Goal: Information Seeking & Learning: Learn about a topic

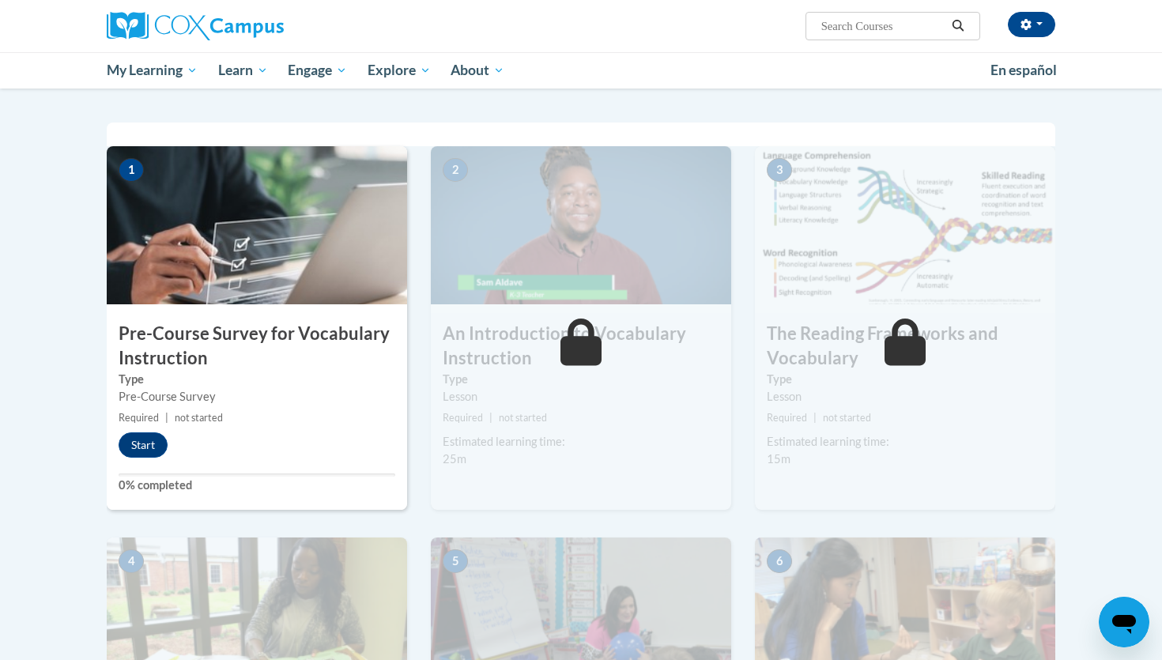
scroll to position [281, 0]
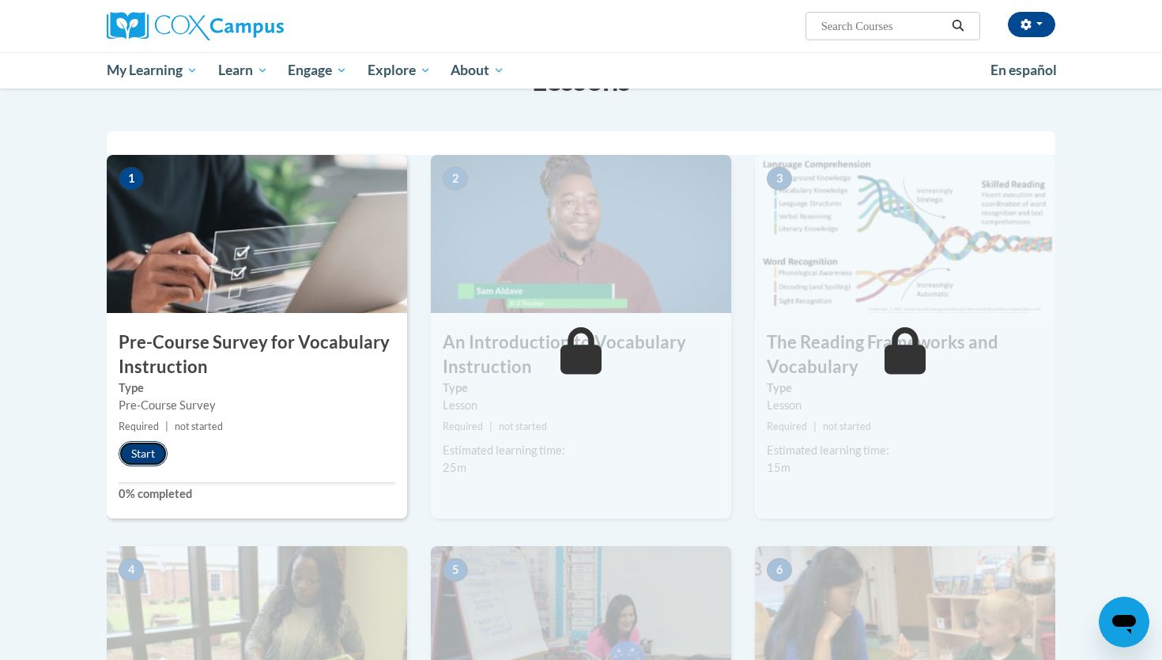
click at [148, 447] on button "Start" at bounding box center [143, 453] width 49 height 25
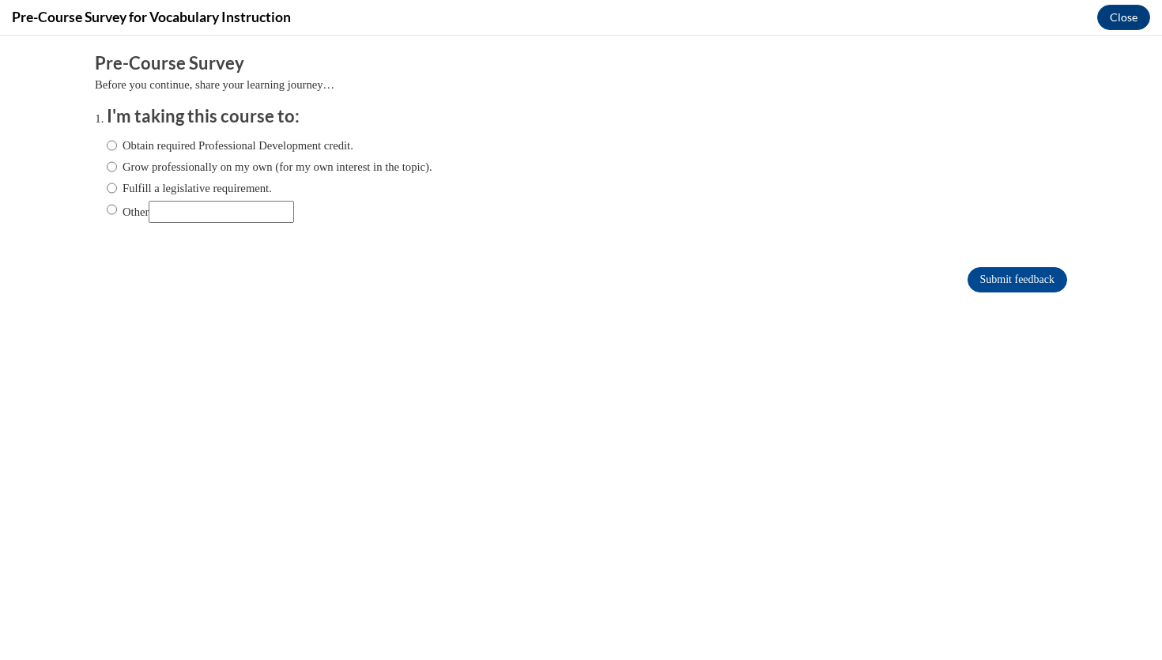
scroll to position [0, 0]
click at [150, 153] on label "Obtain required Professional Development credit." at bounding box center [230, 145] width 247 height 17
click at [117, 153] on input "Obtain required Professional Development credit." at bounding box center [112, 145] width 10 height 17
radio input "true"
click at [983, 275] on input "Submit feedback" at bounding box center [1017, 279] width 100 height 25
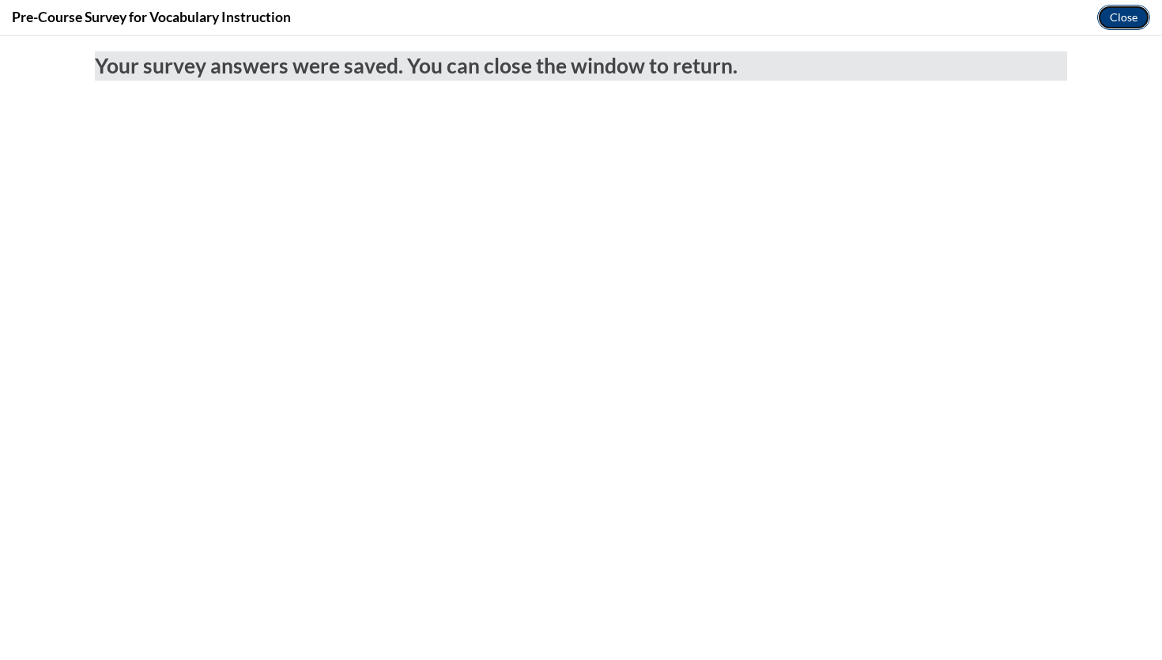
click at [1123, 20] on button "Close" at bounding box center [1123, 17] width 53 height 25
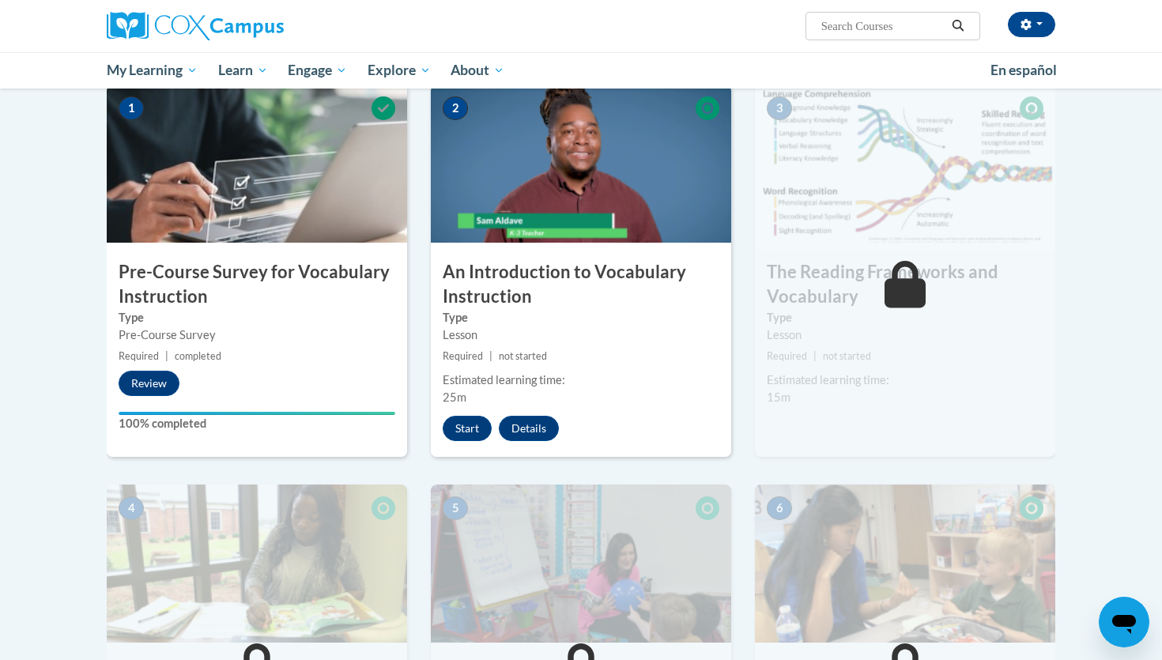
scroll to position [354, 0]
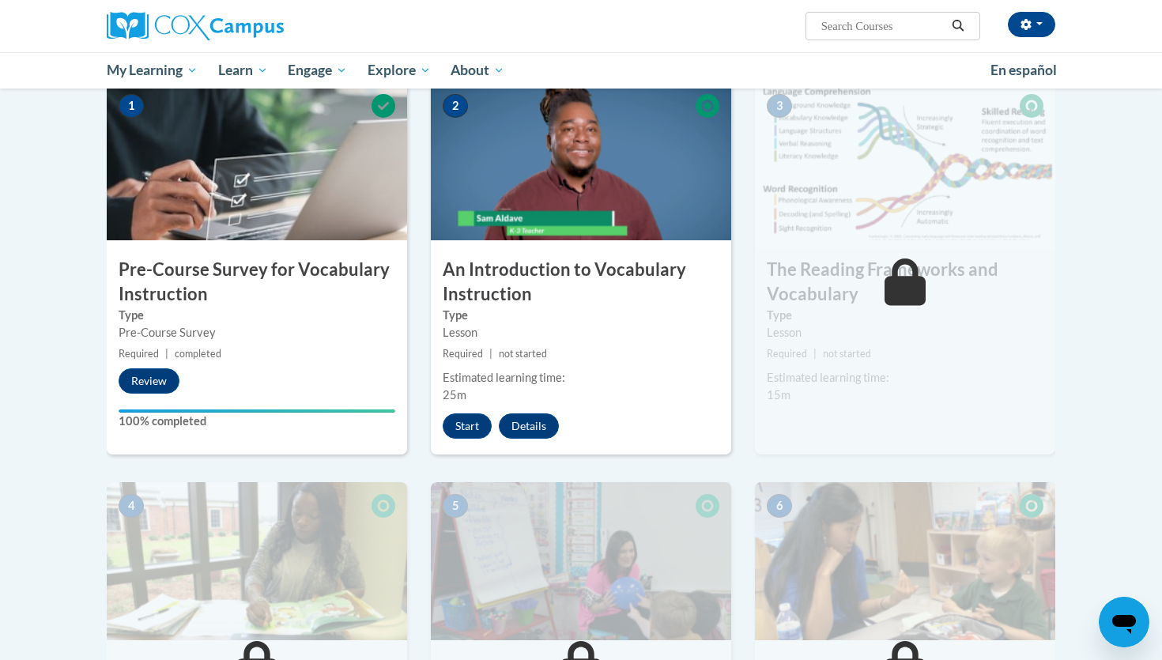
click at [463, 439] on div "2 An Introduction to Vocabulary Instruction Type Lesson Required | not started …" at bounding box center [581, 268] width 300 height 372
click at [464, 432] on button "Start" at bounding box center [467, 425] width 49 height 25
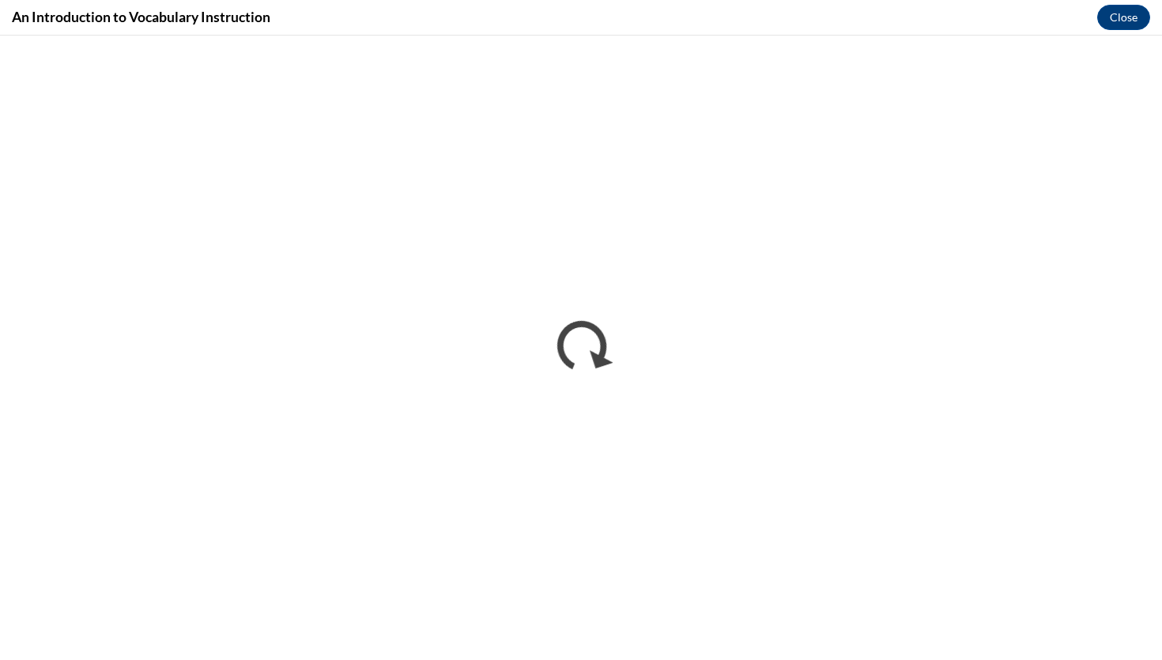
scroll to position [0, 0]
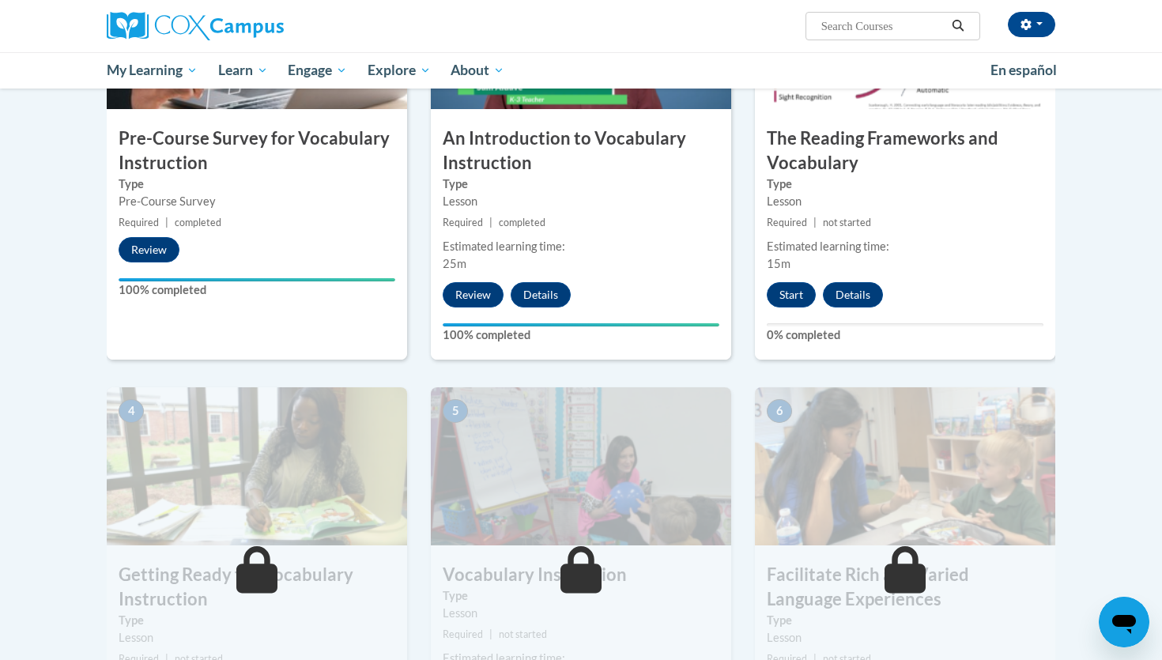
scroll to position [486, 0]
click at [790, 294] on button "Start" at bounding box center [791, 293] width 49 height 25
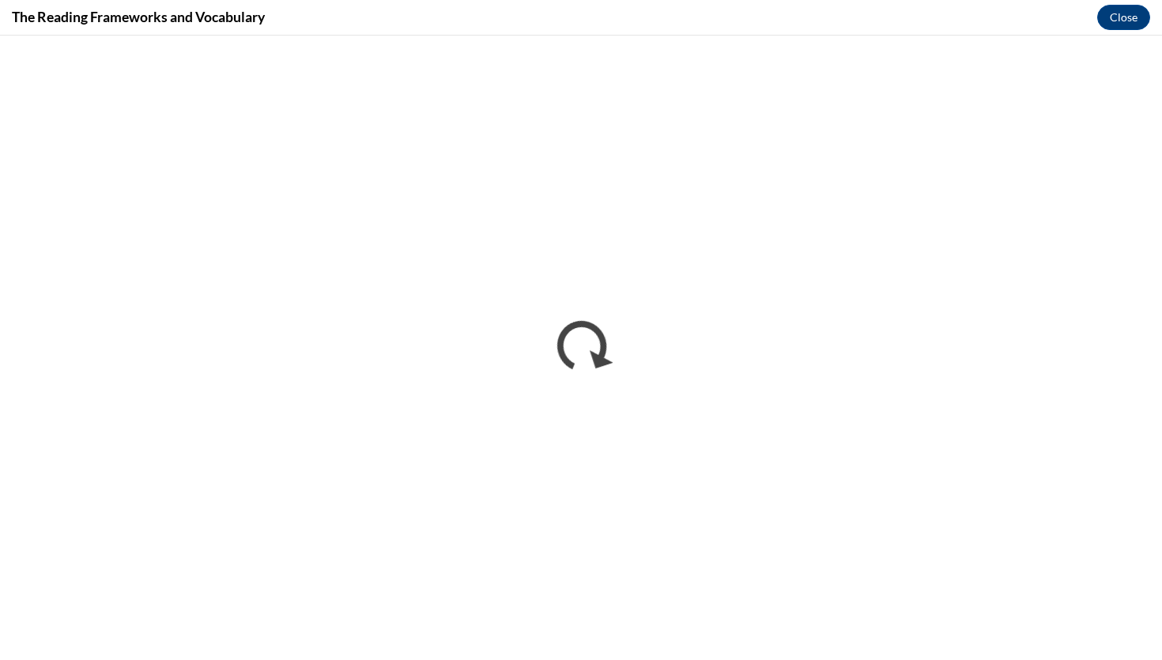
scroll to position [0, 0]
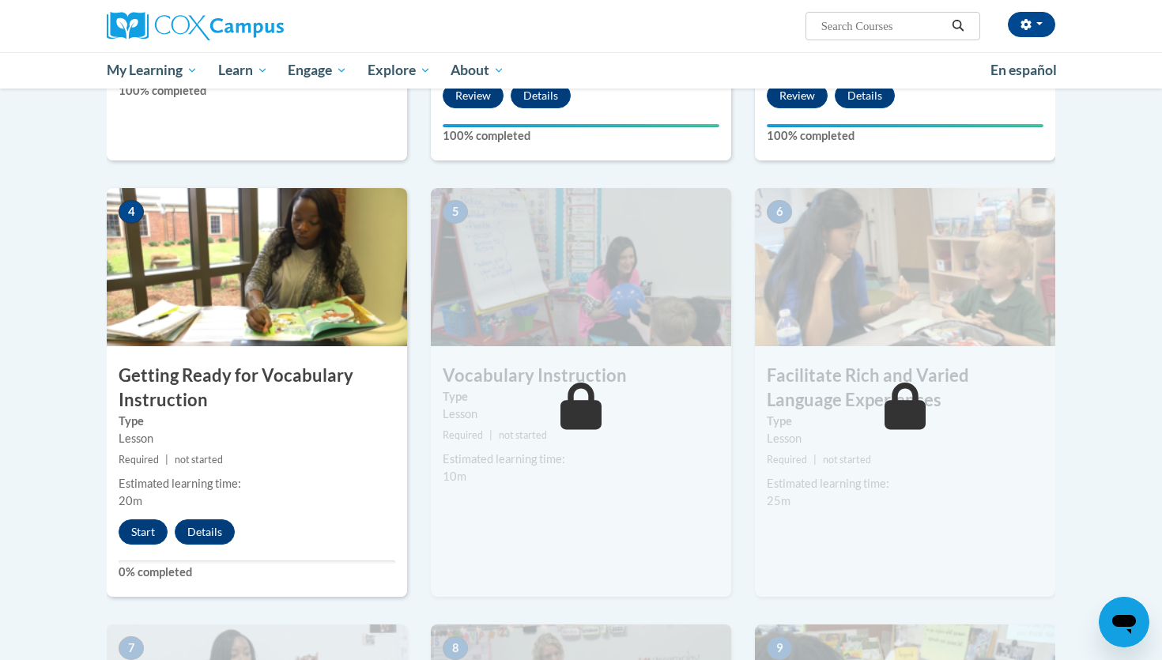
scroll to position [677, 0]
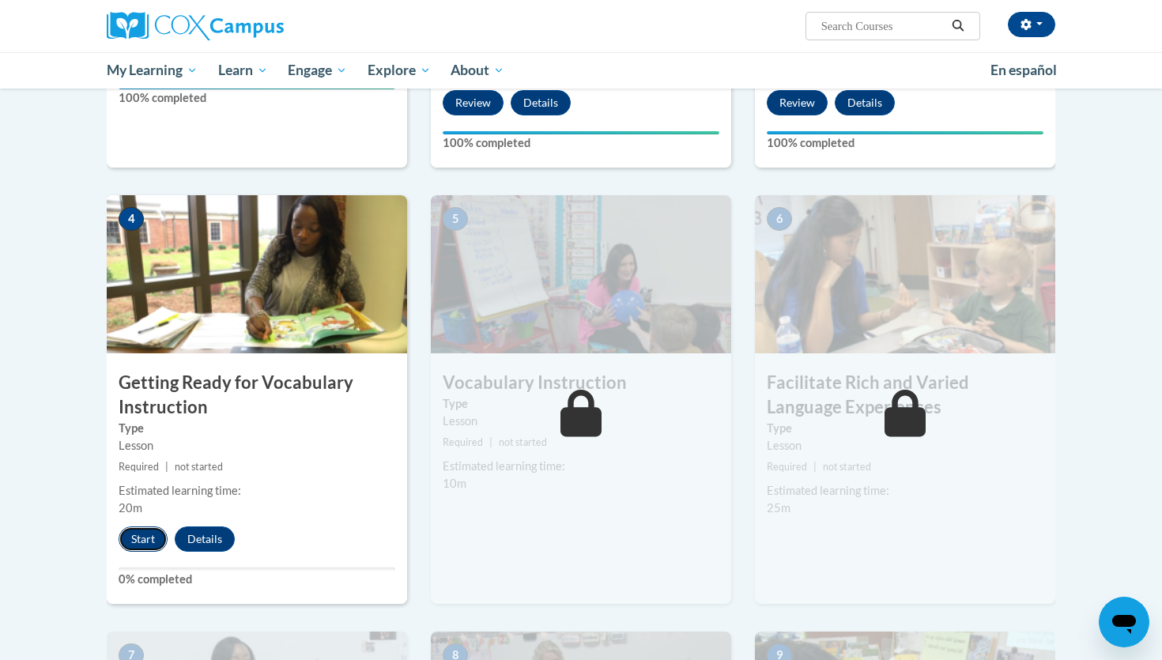
click at [140, 537] on button "Start" at bounding box center [143, 538] width 49 height 25
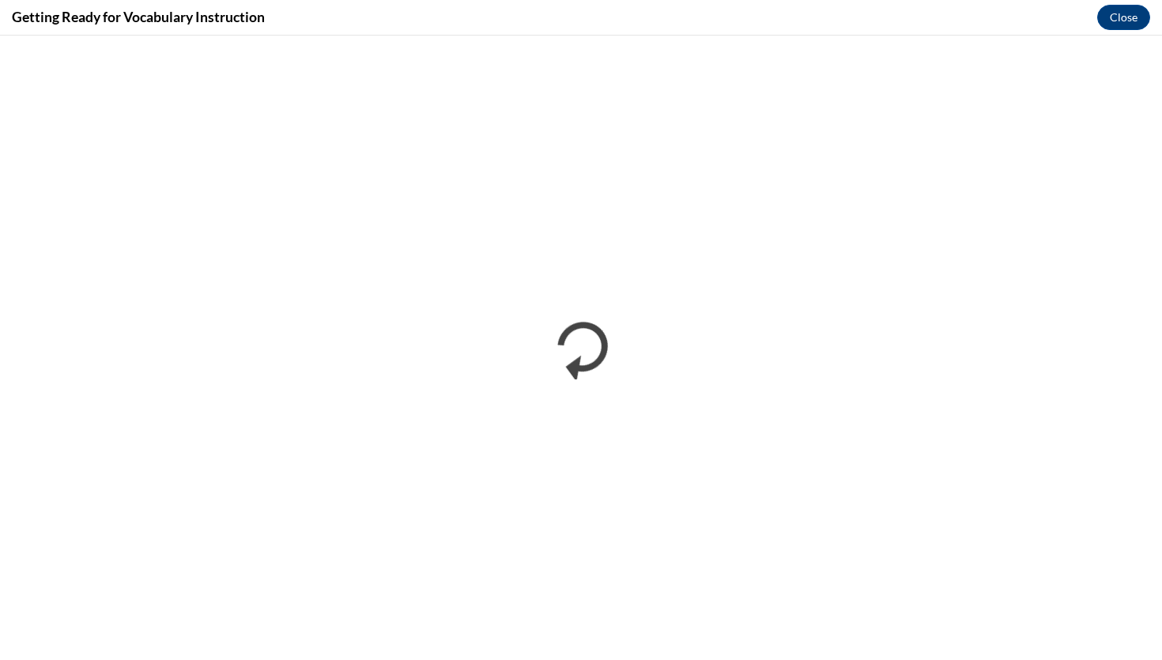
scroll to position [0, 0]
